Goal: Information Seeking & Learning: Learn about a topic

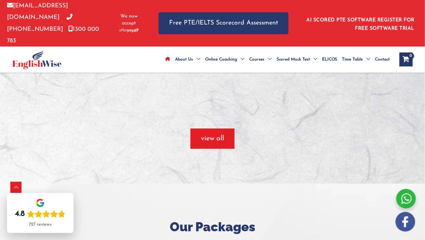
scroll to position [654, 0]
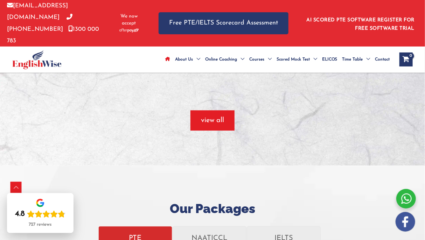
drag, startPoint x: 140, startPoint y: 199, endPoint x: 132, endPoint y: 201, distance: 8.4
click at [132, 232] on p "PTE" at bounding box center [135, 238] width 63 height 12
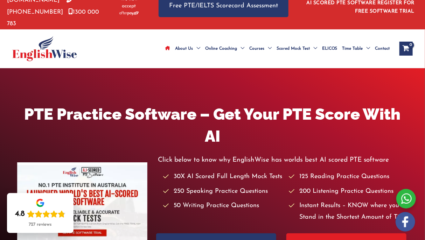
scroll to position [0, 0]
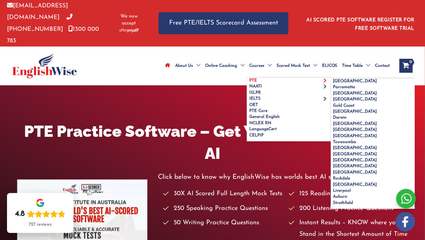
click at [257, 78] on link "PTE" at bounding box center [289, 81] width 84 height 6
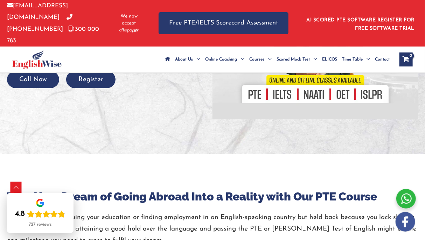
scroll to position [82, 0]
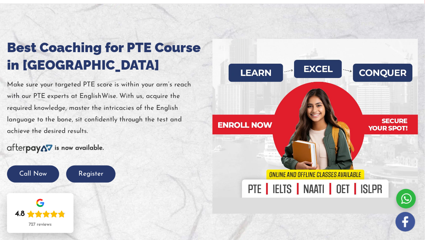
click at [260, 178] on div at bounding box center [316, 126] width 206 height 175
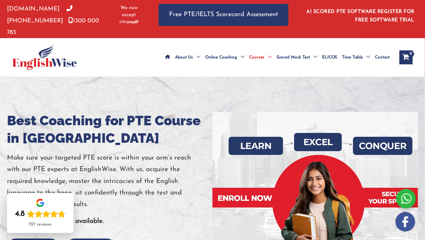
scroll to position [0, 0]
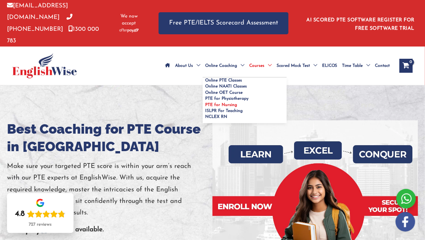
click at [216, 103] on span "PTE for Nursing" at bounding box center [221, 105] width 32 height 4
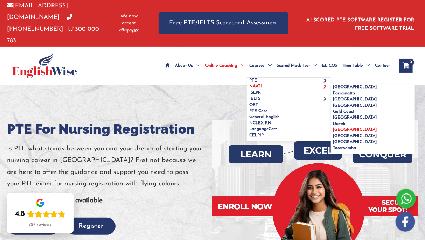
click at [346, 128] on span "[GEOGRAPHIC_DATA]" at bounding box center [355, 130] width 44 height 4
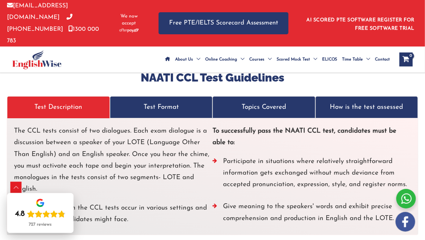
scroll to position [2043, 0]
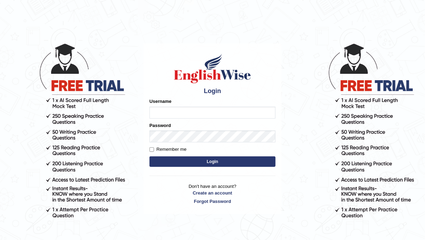
click at [179, 118] on input "Username" at bounding box center [213, 113] width 126 height 12
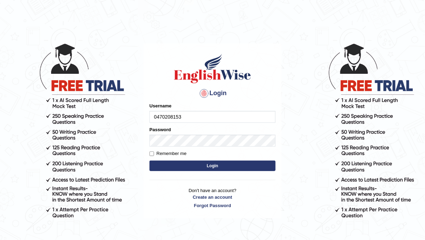
type input "0470208153"
click at [170, 167] on button "Login" at bounding box center [213, 166] width 126 height 11
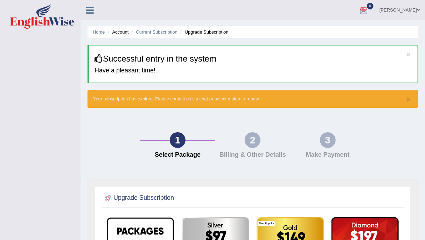
click at [90, 10] on icon at bounding box center [90, 10] width 8 height 9
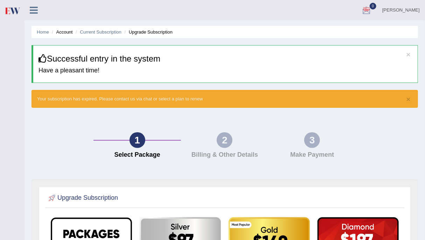
click at [32, 12] on icon at bounding box center [34, 10] width 8 height 9
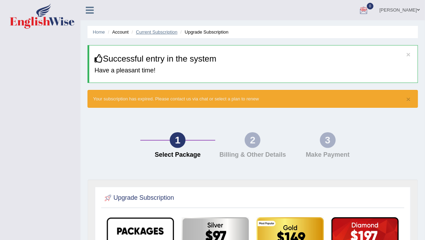
click at [158, 33] on link "Current Subscription" at bounding box center [157, 31] width 42 height 5
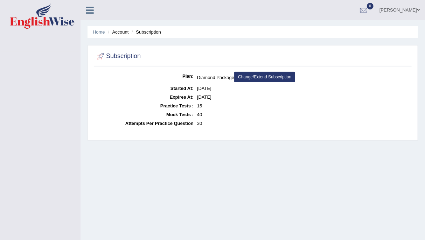
click at [90, 12] on icon at bounding box center [90, 10] width 8 height 9
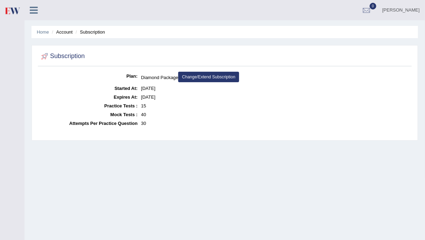
click at [63, 33] on li "Account" at bounding box center [61, 32] width 22 height 7
click at [42, 34] on li "Home" at bounding box center [43, 32] width 12 height 7
click at [37, 11] on icon at bounding box center [34, 10] width 8 height 9
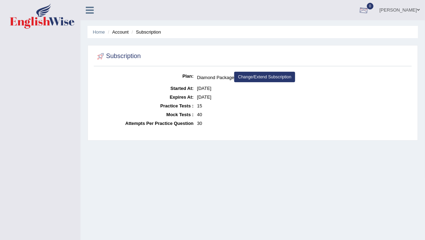
click at [363, 8] on div at bounding box center [364, 10] width 11 height 11
click at [332, 30] on strong "See All Alerts" at bounding box center [319, 30] width 31 height 6
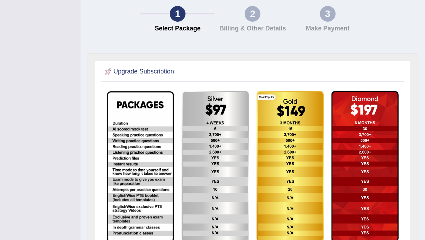
scroll to position [138, 0]
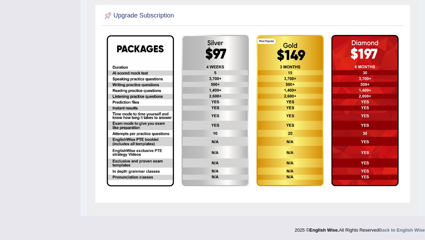
click at [219, 60] on img at bounding box center [215, 111] width 67 height 152
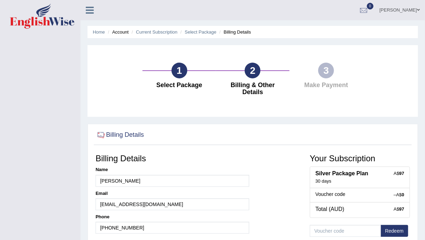
click at [325, 71] on div "3" at bounding box center [326, 71] width 16 height 16
click at [261, 82] on h4 "Billing & Other Details" at bounding box center [253, 89] width 67 height 14
click at [117, 33] on li "Account" at bounding box center [117, 32] width 22 height 7
click at [90, 12] on icon at bounding box center [90, 10] width 8 height 9
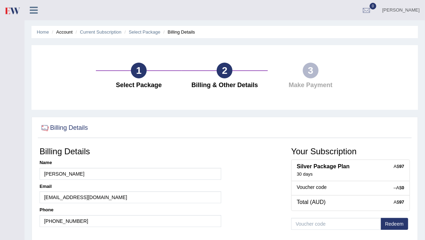
click at [32, 8] on icon at bounding box center [34, 10] width 8 height 9
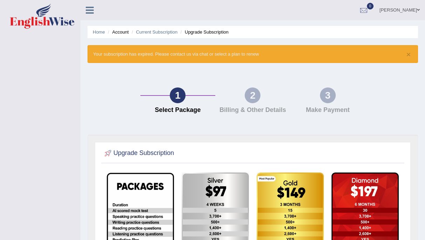
scroll to position [138, 0]
click at [419, 9] on span at bounding box center [418, 10] width 3 height 5
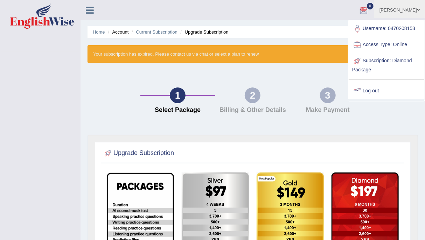
click at [369, 44] on link "Access Type: Online" at bounding box center [387, 45] width 76 height 16
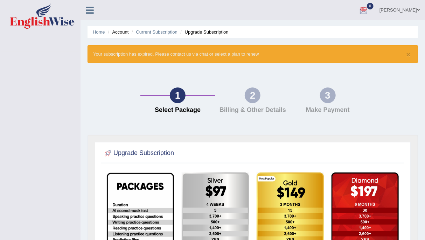
click at [413, 9] on link "[PERSON_NAME]" at bounding box center [399, 9] width 51 height 18
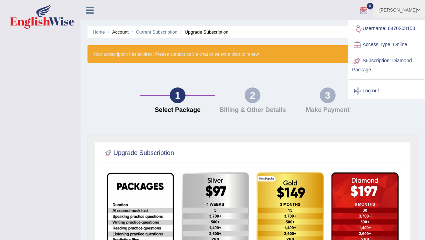
click at [406, 45] on link "Access Type: Online" at bounding box center [387, 45] width 76 height 16
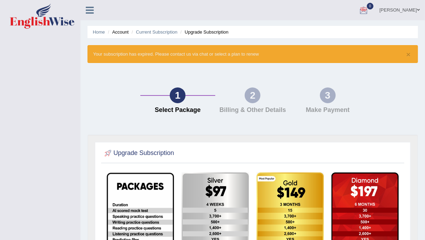
click at [414, 9] on link "[PERSON_NAME]" at bounding box center [399, 9] width 51 height 18
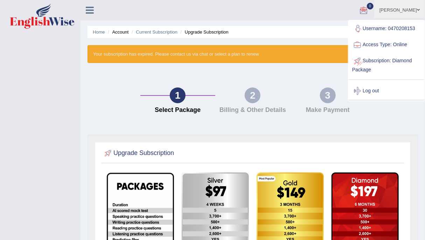
click at [366, 60] on link "Subscription: Diamond Package" at bounding box center [387, 64] width 76 height 23
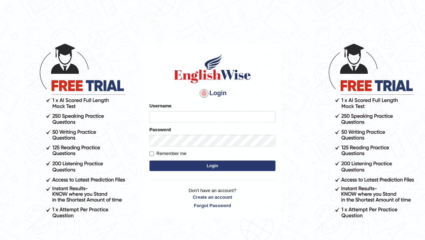
type input "0470208153"
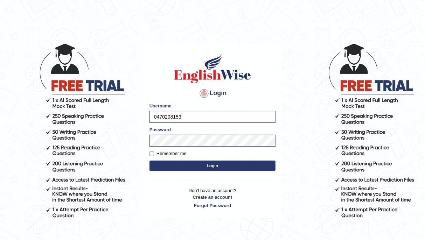
click at [186, 165] on button "Login" at bounding box center [213, 166] width 126 height 11
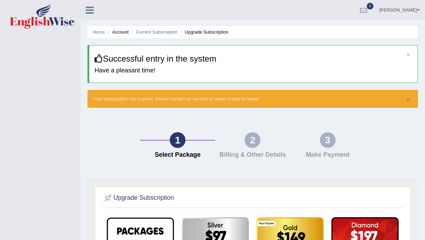
click at [90, 13] on icon at bounding box center [90, 10] width 8 height 9
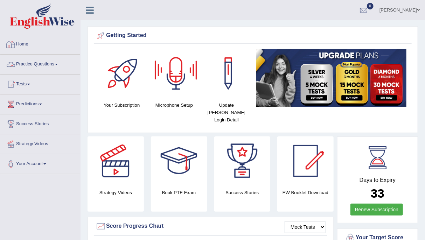
click at [41, 64] on link "Practice Questions" at bounding box center [40, 64] width 80 height 18
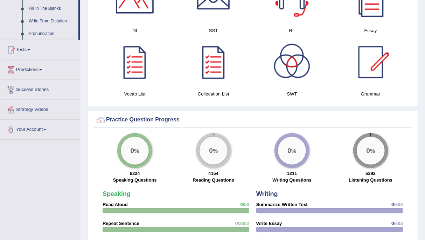
scroll to position [245, 0]
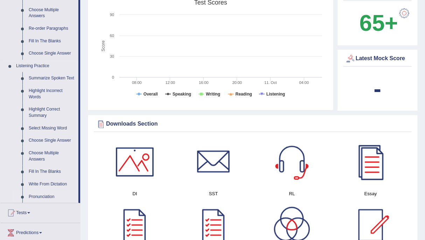
click at [36, 196] on link "Pronunciation" at bounding box center [52, 197] width 53 height 13
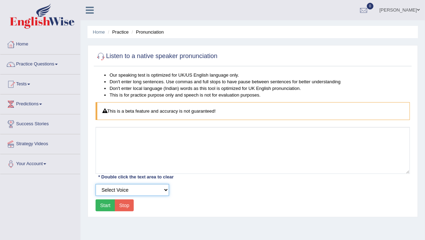
click at [165, 191] on select "Select Voice UK English [DEMOGRAPHIC_DATA] UK English [DEMOGRAPHIC_DATA]" at bounding box center [133, 190] width 74 height 12
select select "2"
click at [96, 184] on select "Select Voice UK English [DEMOGRAPHIC_DATA] UK English [DEMOGRAPHIC_DATA]" at bounding box center [133, 190] width 74 height 12
click at [113, 126] on div "Our speaking test is optimized for UK/US English language only. Don't enter lon…" at bounding box center [253, 143] width 318 height 142
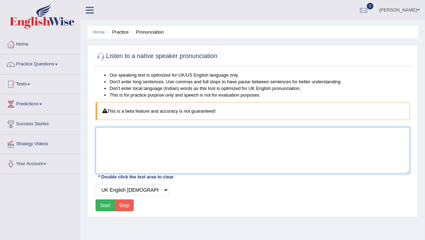
click at [109, 136] on textarea at bounding box center [253, 150] width 315 height 47
type textarea "the"
click at [109, 136] on textarea "the" at bounding box center [253, 150] width 315 height 47
click at [109, 136] on textarea at bounding box center [253, 150] width 315 height 47
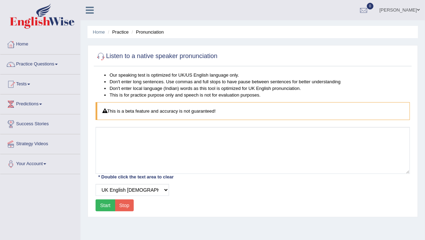
click at [101, 206] on button "Start" at bounding box center [106, 206] width 20 height 12
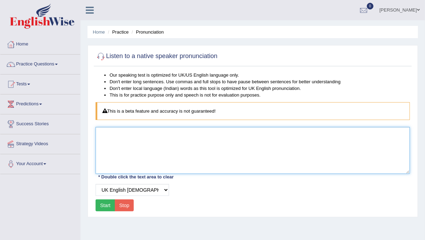
click at [113, 131] on textarea at bounding box center [253, 150] width 315 height 47
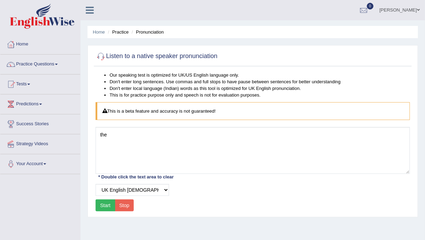
click at [108, 205] on button "Start" at bounding box center [106, 206] width 20 height 12
click at [103, 204] on button "Start" at bounding box center [106, 206] width 20 height 12
click at [103, 207] on button "Start" at bounding box center [106, 206] width 20 height 12
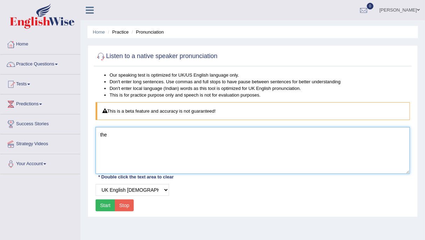
click at [119, 141] on textarea "the" at bounding box center [253, 150] width 315 height 47
type textarea "t"
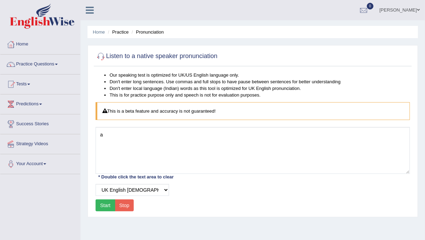
click at [106, 205] on button "Start" at bounding box center [106, 206] width 20 height 12
click at [106, 205] on div "Start Stop" at bounding box center [115, 206] width 38 height 12
click at [106, 205] on button "Start" at bounding box center [106, 206] width 20 height 12
click at [106, 205] on div "Start Stop" at bounding box center [115, 206] width 38 height 12
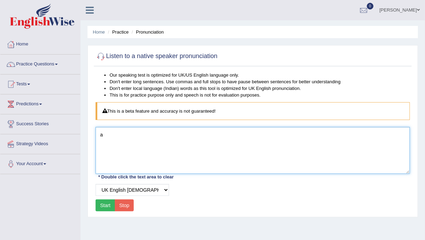
click at [114, 138] on textarea "a" at bounding box center [253, 150] width 315 height 47
type textarea "a police"
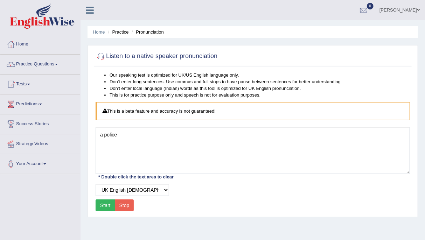
click at [113, 207] on button "Start" at bounding box center [106, 206] width 20 height 12
click at [100, 202] on button "Start" at bounding box center [106, 206] width 20 height 12
click at [100, 202] on div "Start Stop" at bounding box center [115, 206] width 38 height 12
click at [100, 202] on button "Start" at bounding box center [106, 206] width 20 height 12
click at [32, 191] on div "Toggle navigation Home Practice Questions Speaking Practice Read Aloud Repeat S…" at bounding box center [212, 182] width 425 height 364
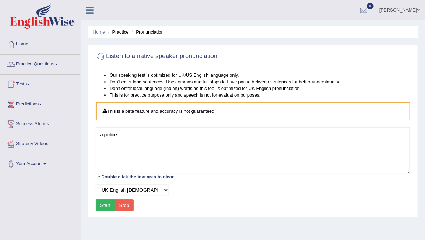
click at [33, 163] on link "Your Account" at bounding box center [40, 163] width 80 height 18
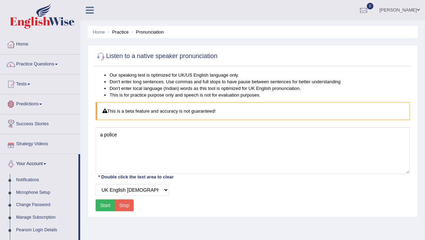
click at [66, 103] on link "Predictions" at bounding box center [40, 104] width 80 height 18
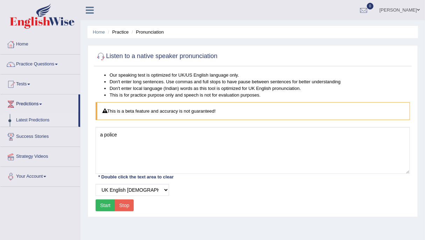
click at [36, 119] on link "Latest Predictions" at bounding box center [45, 120] width 65 height 13
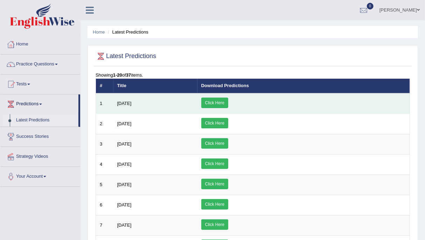
click at [228, 101] on link "Click Here" at bounding box center [214, 103] width 27 height 11
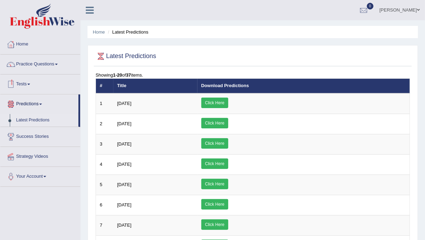
click at [29, 84] on link "Tests" at bounding box center [40, 84] width 80 height 18
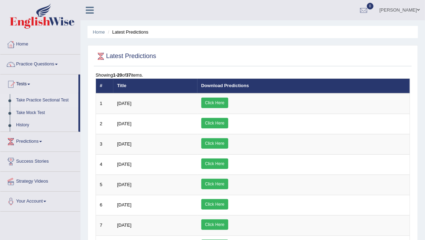
click at [35, 99] on link "Take Practice Sectional Test" at bounding box center [45, 100] width 65 height 13
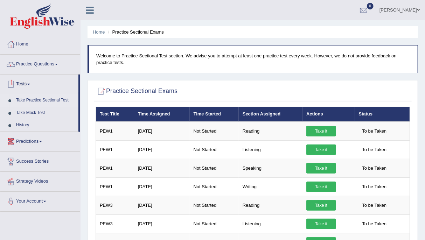
click at [28, 83] on link "Tests" at bounding box center [39, 84] width 78 height 18
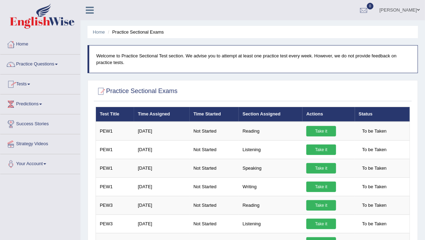
click at [28, 83] on link "Tests" at bounding box center [40, 84] width 80 height 18
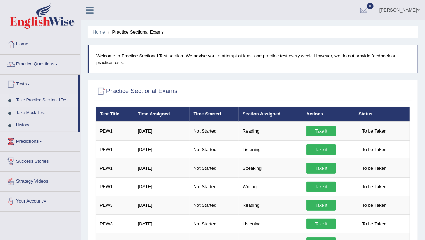
click at [34, 101] on link "Take Practice Sectional Test" at bounding box center [45, 100] width 65 height 13
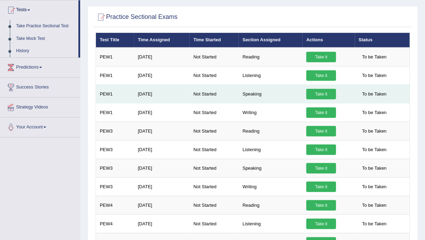
scroll to position [82, 0]
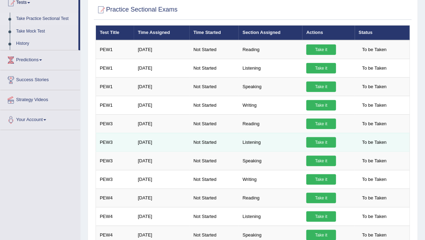
click at [323, 141] on link "Take it" at bounding box center [321, 142] width 30 height 11
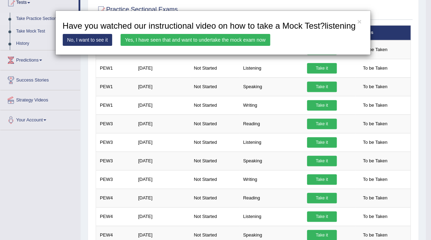
click at [102, 40] on link "No, I want to see it" at bounding box center [88, 40] width 50 height 12
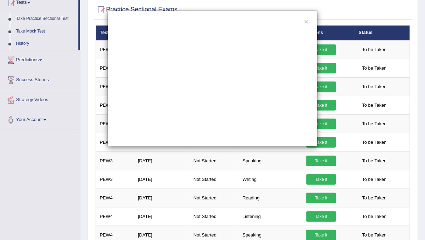
click at [286, 193] on div "×" at bounding box center [212, 120] width 425 height 240
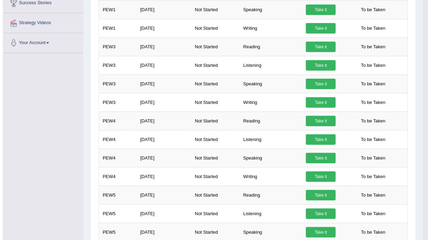
scroll to position [77, 0]
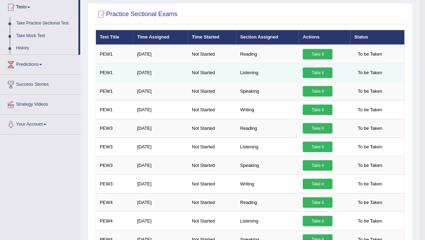
click at [325, 74] on link "Take it" at bounding box center [318, 73] width 30 height 11
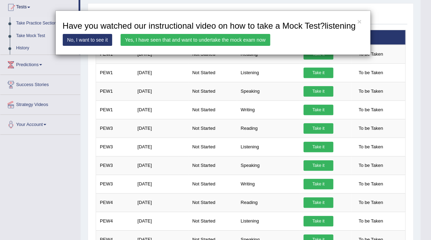
click at [184, 38] on link "Yes, I have seen that and want to undertake the mock exam now" at bounding box center [195, 40] width 150 height 12
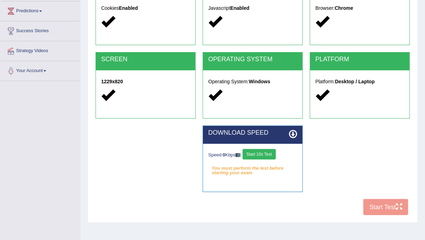
scroll to position [127, 0]
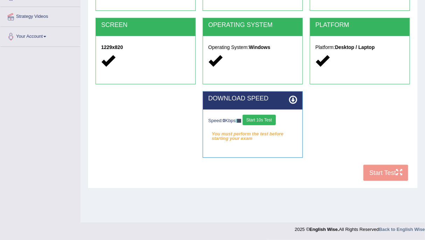
click at [382, 174] on div "COOKIES Cookies Enabled JAVASCRIPT Javascript Enabled BROWSER Browser: Chrome S…" at bounding box center [253, 64] width 318 height 241
click at [274, 122] on button "Start 10s Test" at bounding box center [259, 120] width 33 height 11
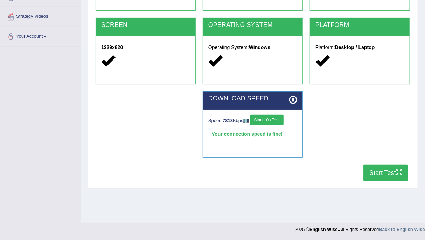
click at [389, 177] on button "Start Test" at bounding box center [386, 173] width 45 height 16
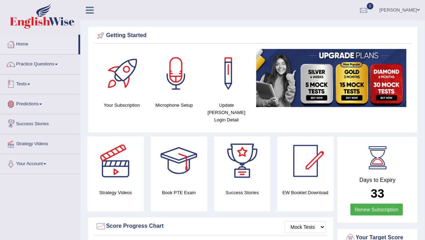
click at [26, 85] on link "Tests" at bounding box center [40, 84] width 80 height 18
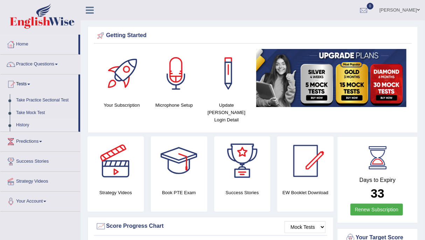
click at [25, 126] on link "History" at bounding box center [45, 125] width 65 height 13
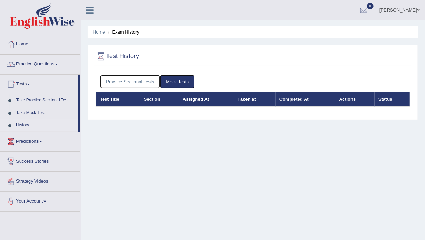
click at [132, 84] on link "Practice Sectional Tests" at bounding box center [131, 81] width 60 height 13
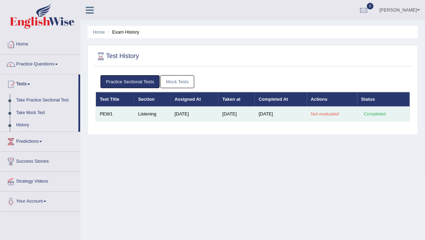
click at [378, 113] on div "Completed" at bounding box center [374, 114] width 27 height 7
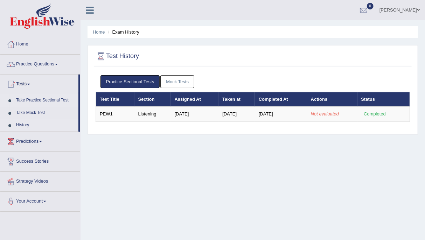
click at [44, 101] on link "Take Practice Sectional Test" at bounding box center [45, 100] width 65 height 13
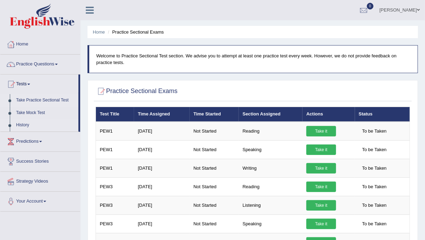
click at [21, 126] on link "History" at bounding box center [45, 125] width 65 height 13
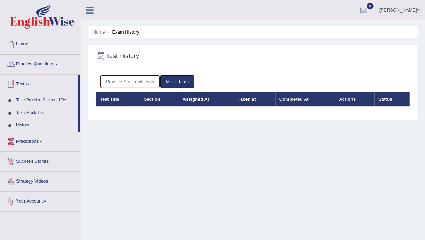
click at [181, 81] on link "Mock Tests" at bounding box center [177, 81] width 34 height 13
click at [119, 79] on link "Practice Sectional Tests" at bounding box center [131, 81] width 60 height 13
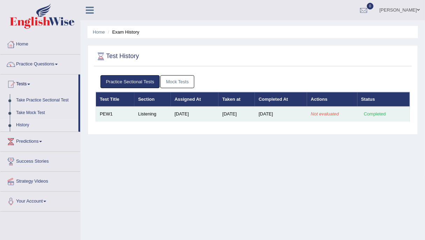
click at [143, 116] on td "Listening" at bounding box center [152, 114] width 36 height 15
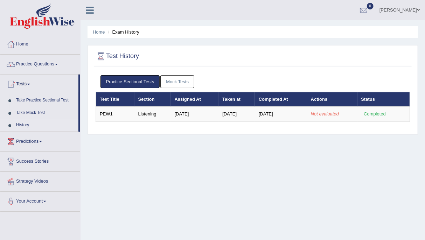
click at [180, 97] on th "Assigned At" at bounding box center [195, 99] width 48 height 15
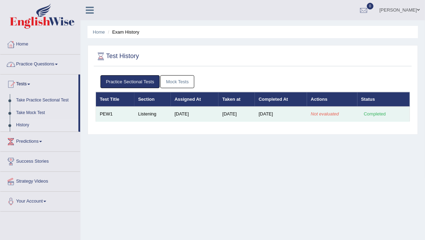
click at [380, 111] on div "Completed" at bounding box center [374, 114] width 27 height 7
click at [333, 114] on em "Not evaluated" at bounding box center [325, 113] width 28 height 5
click at [344, 113] on td "Not evaluated" at bounding box center [332, 114] width 50 height 15
click at [104, 114] on td "PEW1" at bounding box center [115, 114] width 39 height 15
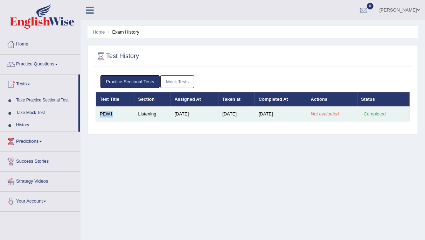
click at [124, 112] on td "PEW1" at bounding box center [115, 114] width 39 height 15
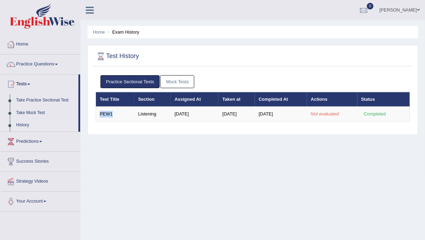
click at [132, 78] on link "Practice Sectional Tests" at bounding box center [131, 81] width 60 height 13
click at [125, 55] on h2 "Test History" at bounding box center [117, 56] width 43 height 11
click at [125, 32] on li "Exam History" at bounding box center [122, 32] width 33 height 7
click at [95, 32] on link "Home" at bounding box center [99, 31] width 12 height 5
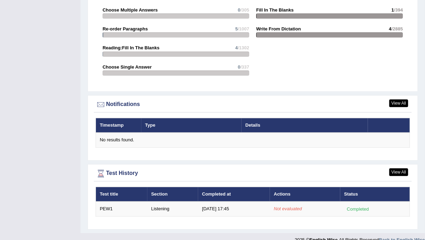
scroll to position [766, 0]
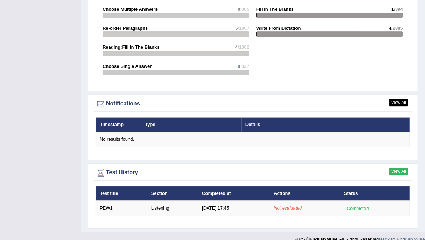
click at [401, 168] on link "View All" at bounding box center [398, 172] width 19 height 8
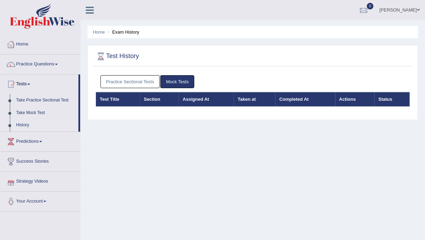
click at [35, 201] on link "Your Account" at bounding box center [40, 201] width 80 height 18
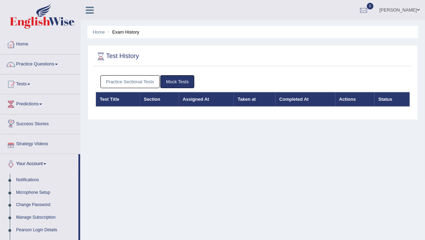
click at [146, 81] on link "Practice Sectional Tests" at bounding box center [131, 81] width 60 height 13
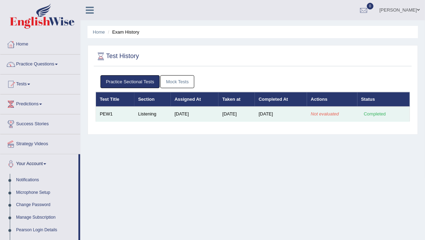
click at [317, 116] on em "Not evaluated" at bounding box center [325, 113] width 28 height 5
click at [331, 115] on em "Not evaluated" at bounding box center [325, 113] width 28 height 5
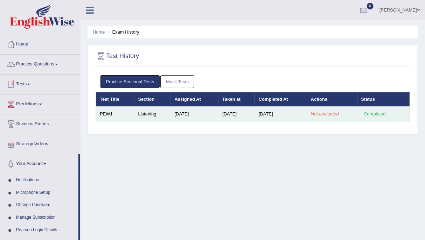
click at [372, 113] on div "Completed" at bounding box center [374, 114] width 27 height 7
click at [109, 116] on td "PEW1" at bounding box center [115, 114] width 39 height 15
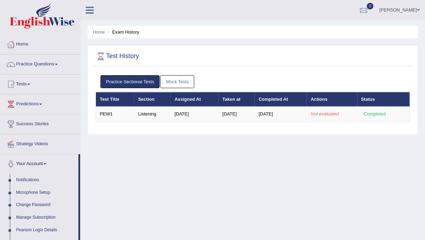
click at [107, 158] on div "Home Exam History Test History Practice Sectional Tests Mock Tests Test Title S…" at bounding box center [253, 175] width 345 height 350
click at [42, 104] on span at bounding box center [40, 104] width 3 height 1
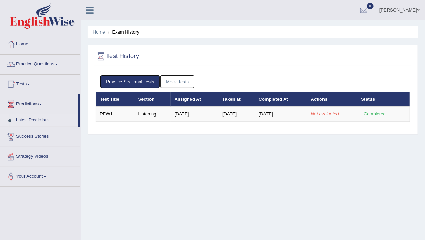
click at [35, 122] on link "Latest Predictions" at bounding box center [45, 120] width 65 height 13
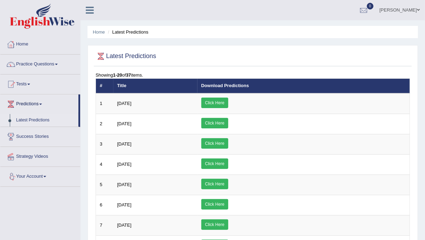
click at [45, 175] on link "Your Account" at bounding box center [40, 176] width 80 height 18
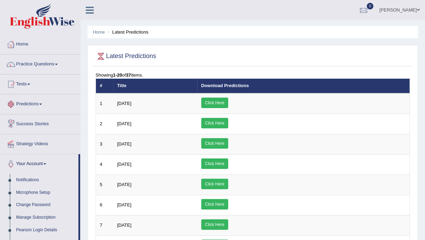
click at [39, 103] on link "Predictions" at bounding box center [40, 104] width 80 height 18
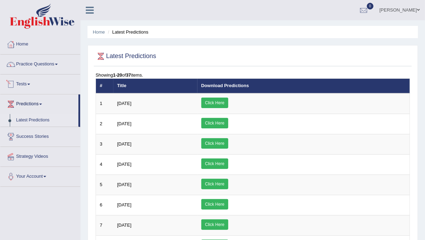
click at [33, 84] on link "Tests" at bounding box center [40, 84] width 80 height 18
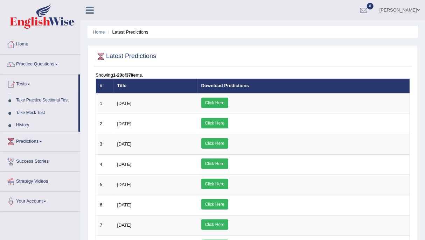
click at [21, 125] on link "History" at bounding box center [45, 125] width 65 height 13
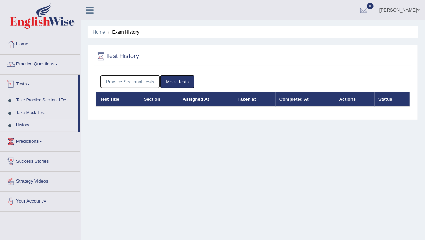
click at [112, 82] on link "Practice Sectional Tests" at bounding box center [131, 81] width 60 height 13
